Goal: Check status

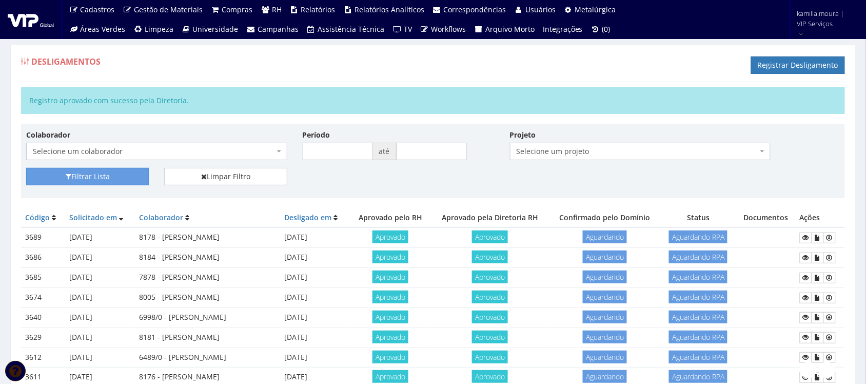
click at [821, 165] on div "Colaborador Selecione um colaborador 7015/0 - ADEILTON LUIZ NETO 7054/0 - ADELI…" at bounding box center [432, 148] width 829 height 38
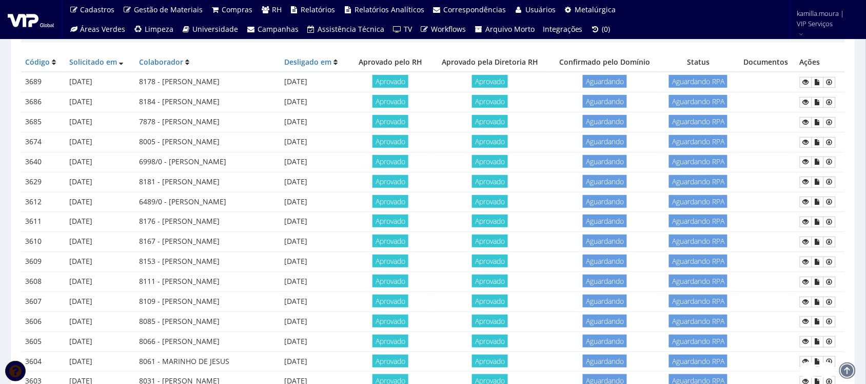
scroll to position [64, 0]
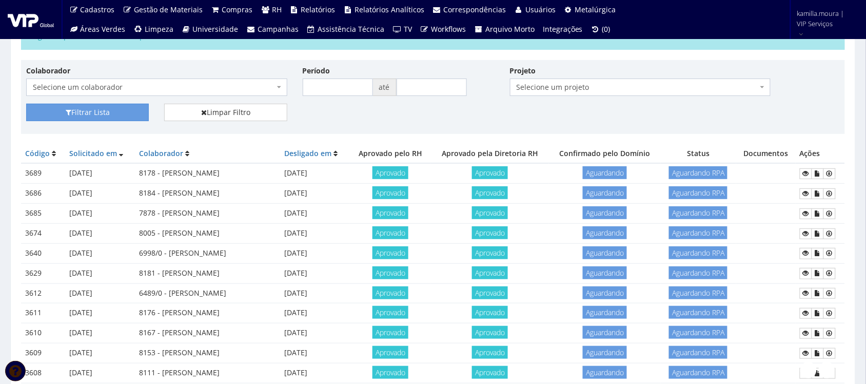
click at [456, 343] on td "Aprovado" at bounding box center [490, 333] width 118 height 20
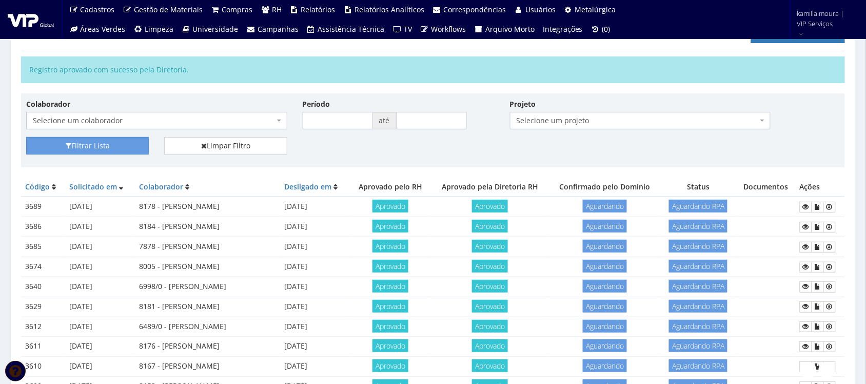
scroll to position [0, 0]
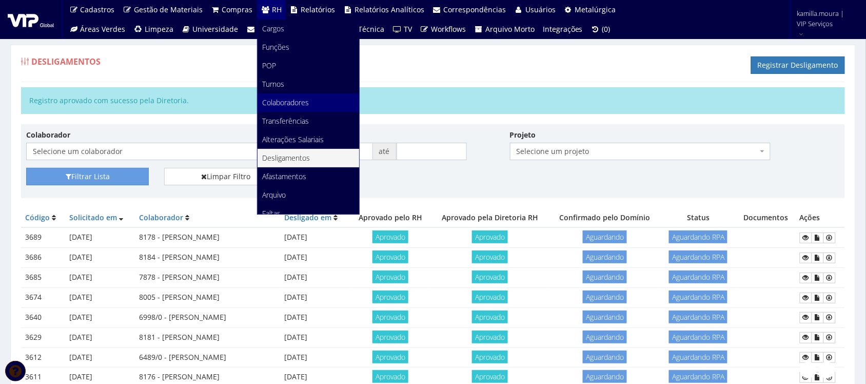
click at [291, 103] on span "Colaboradores" at bounding box center [286, 102] width 47 height 10
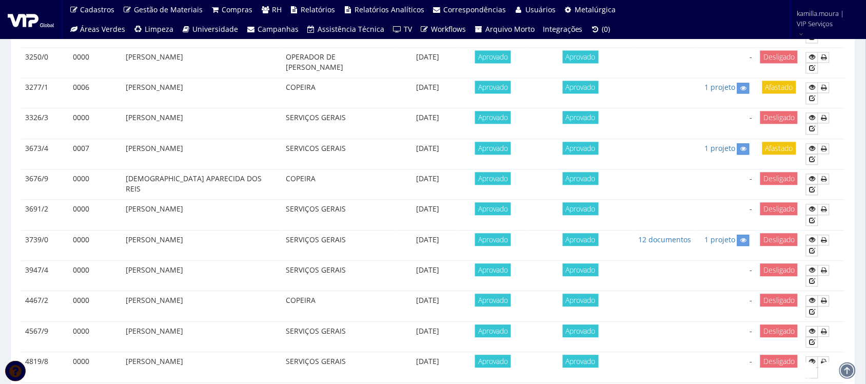
scroll to position [599, 0]
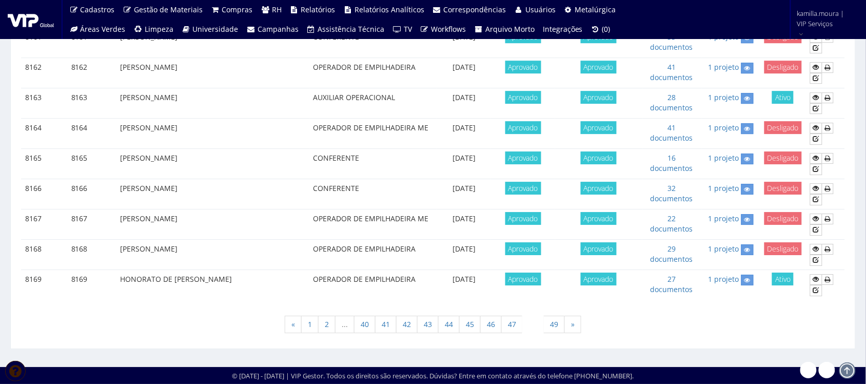
scroll to position [903, 0]
click at [631, 340] on div "« 1 2 ... 40 41 42 43 44 45 46 47 48 49 »" at bounding box center [433, 325] width 824 height 30
